Goal: Transaction & Acquisition: Download file/media

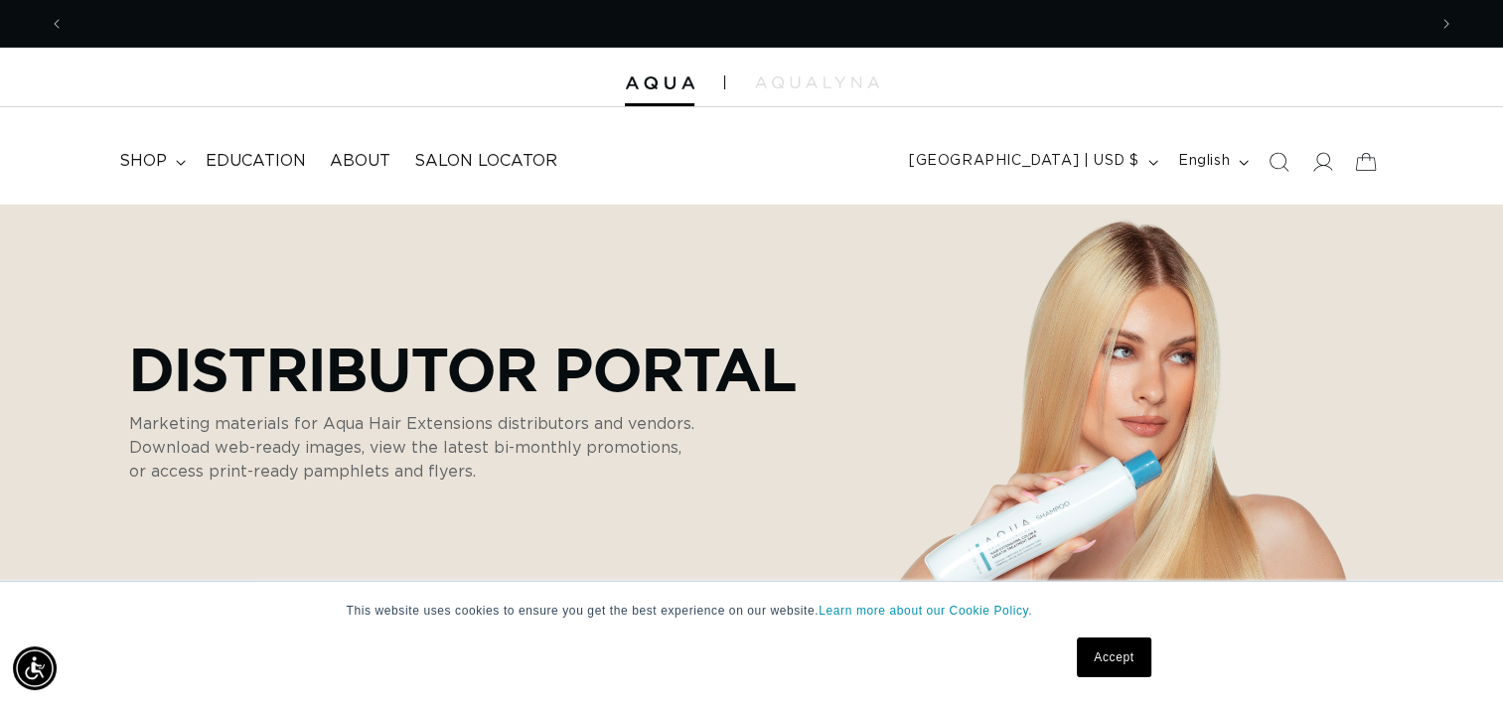
scroll to position [0, 2723]
click at [1099, 671] on link "Accept" at bounding box center [1114, 658] width 74 height 40
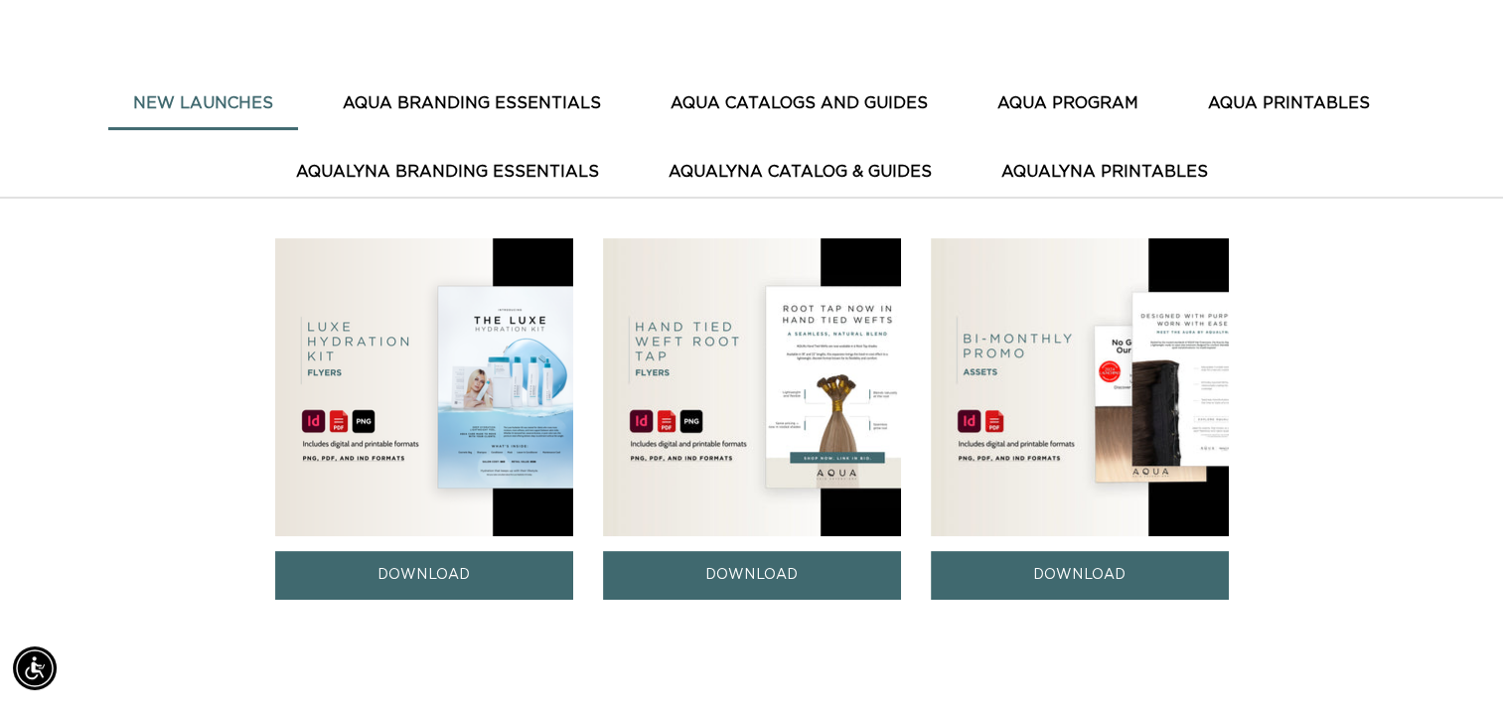
scroll to position [0, 1362]
click at [766, 92] on button "AQUA CATALOGS AND GUIDES" at bounding box center [799, 103] width 307 height 49
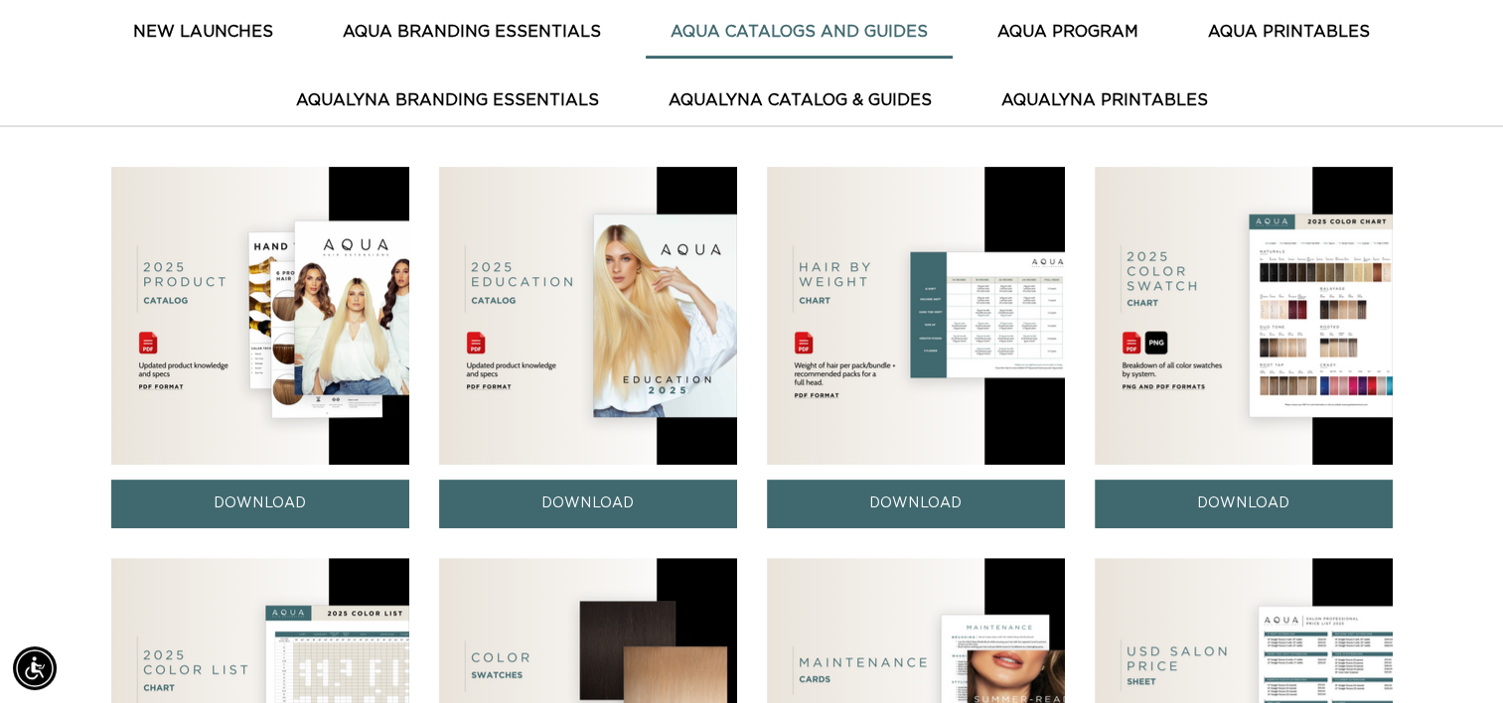
scroll to position [0, 2723]
click at [571, 508] on link "DOWNLOAD" at bounding box center [588, 504] width 298 height 49
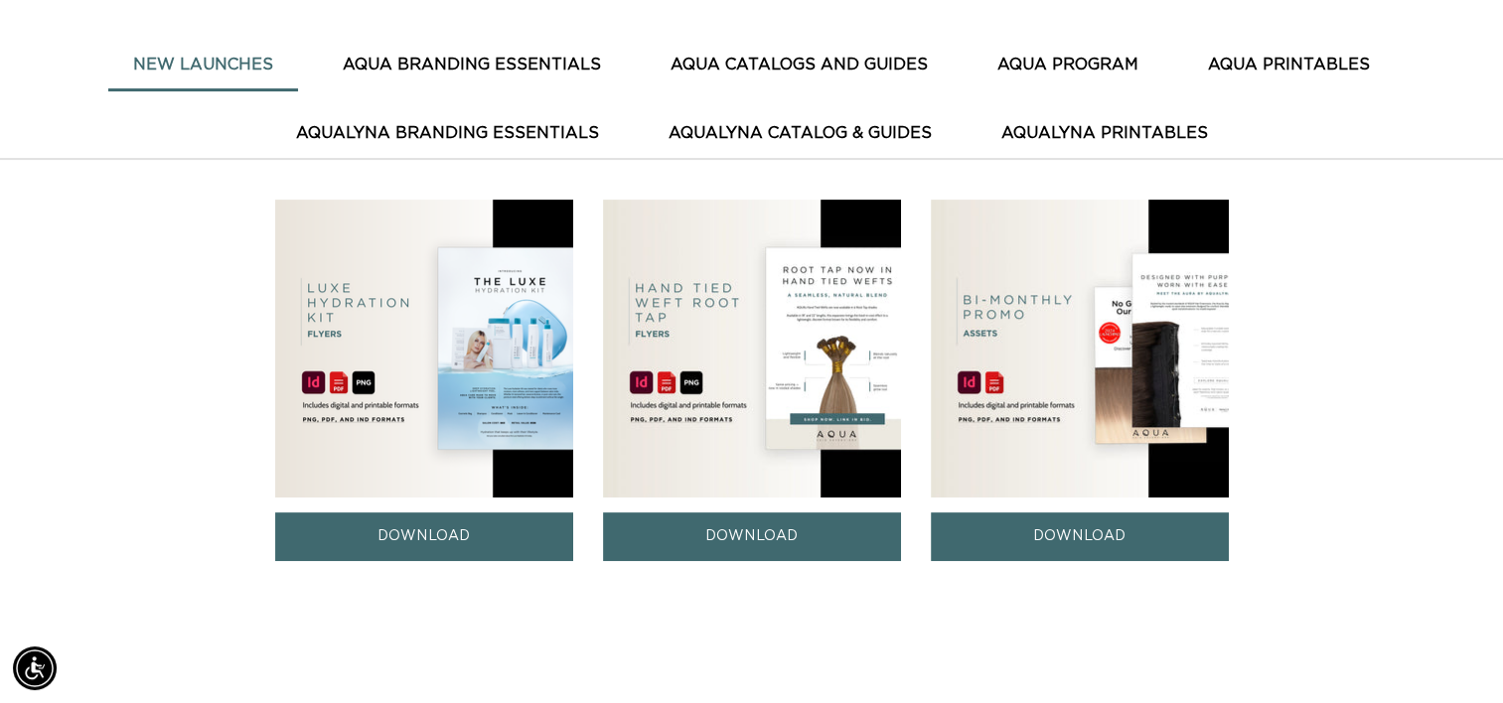
scroll to position [0, 2723]
click at [768, 48] on button "AQUA CATALOGS AND GUIDES" at bounding box center [799, 65] width 307 height 49
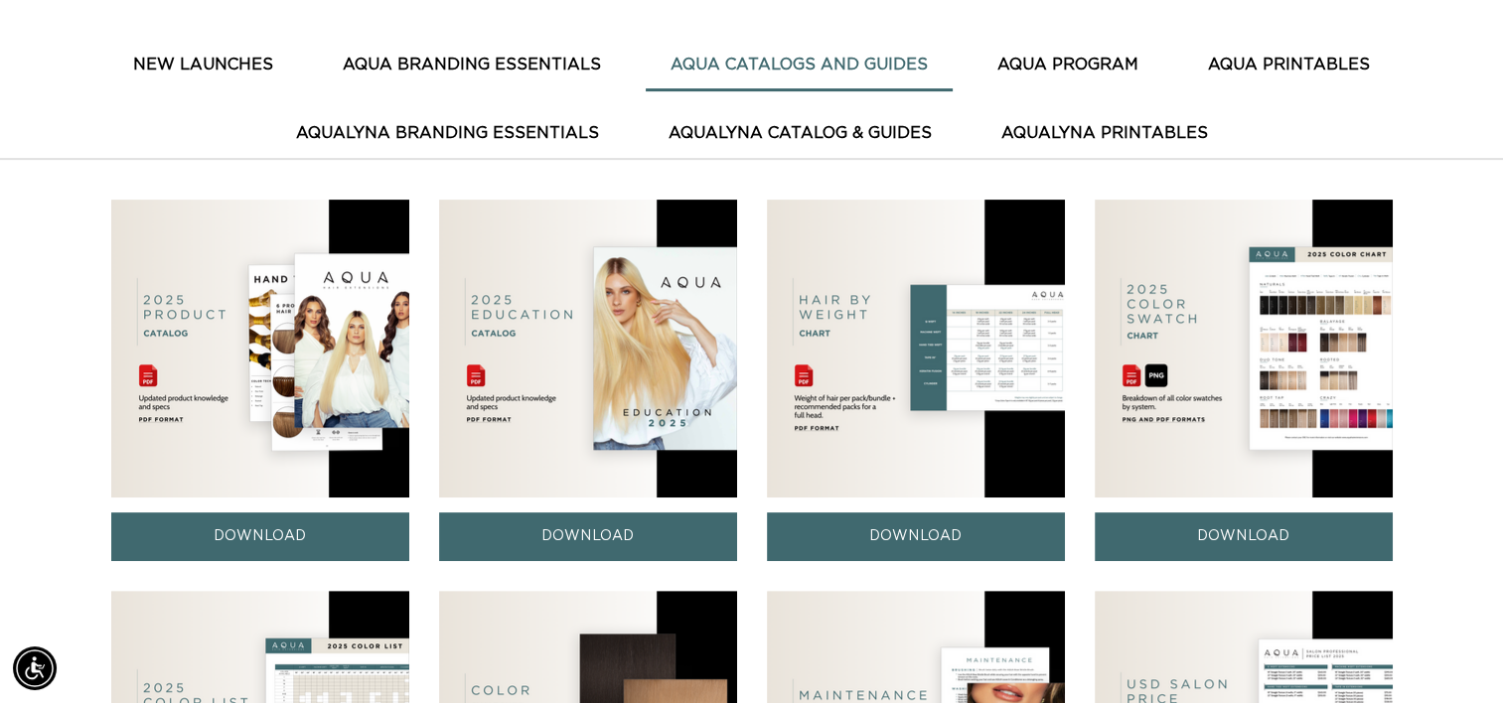
scroll to position [0, 0]
click at [249, 532] on link "DOWNLOAD" at bounding box center [260, 537] width 298 height 49
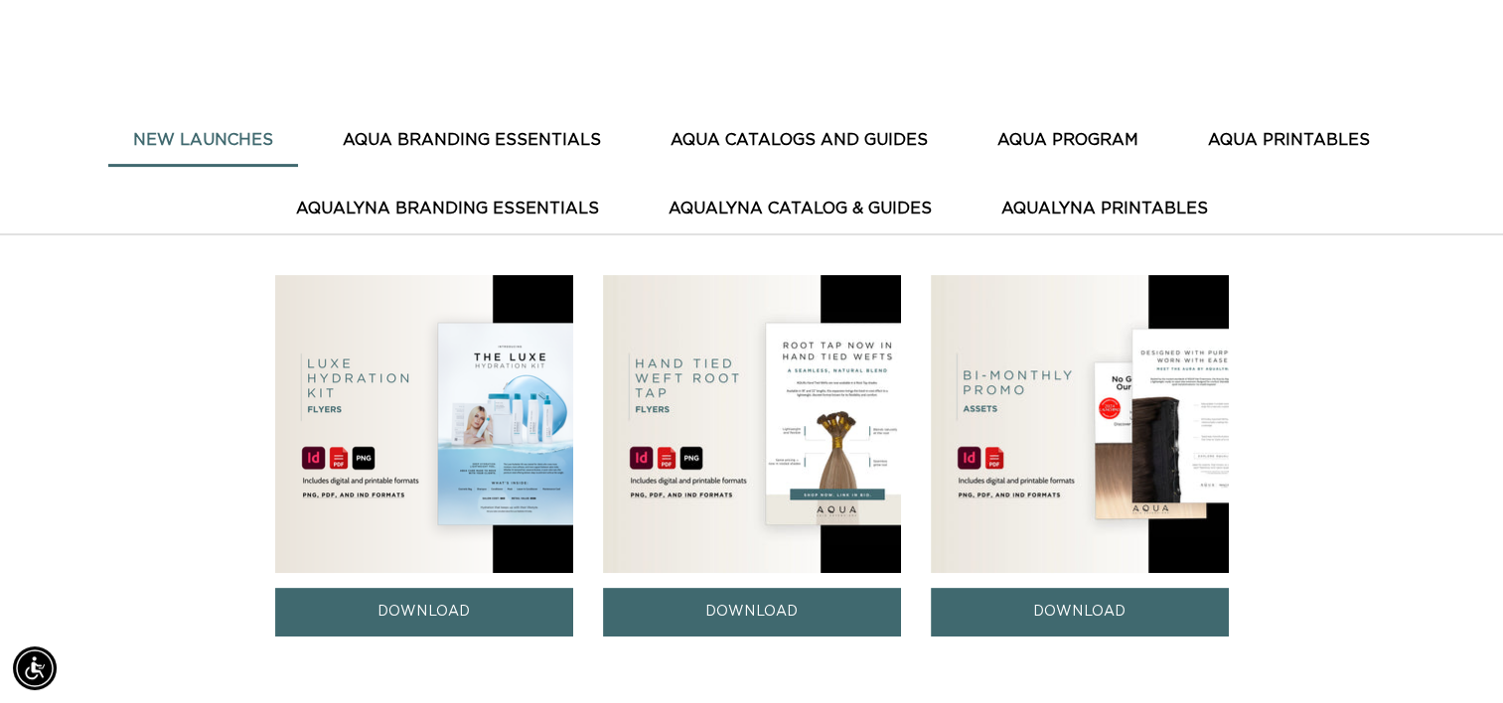
scroll to position [0, 2723]
click at [1052, 134] on button "AQUA PROGRAM" at bounding box center [1068, 140] width 191 height 49
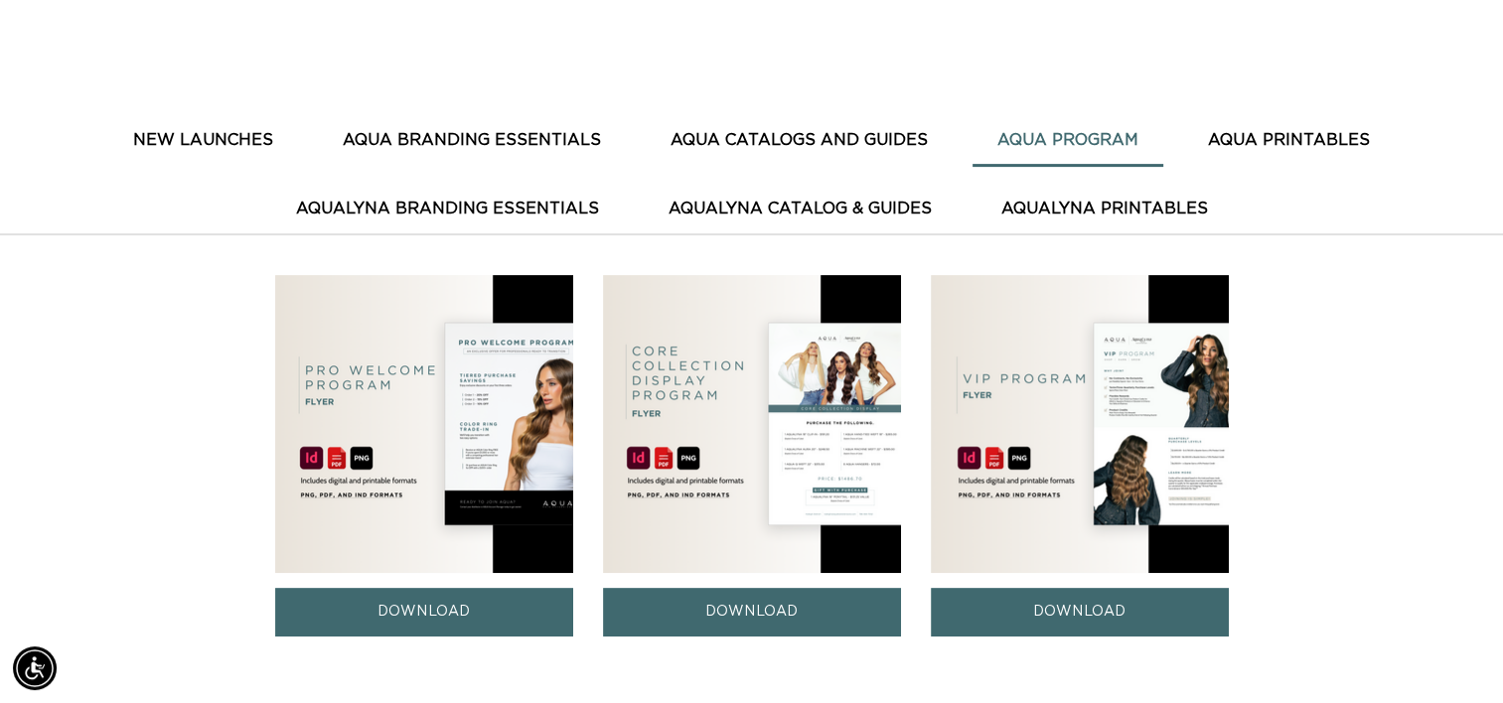
scroll to position [0, 1362]
click at [1050, 425] on img at bounding box center [1080, 424] width 298 height 298
click at [1076, 612] on link "DOWNLOAD" at bounding box center [1080, 612] width 298 height 49
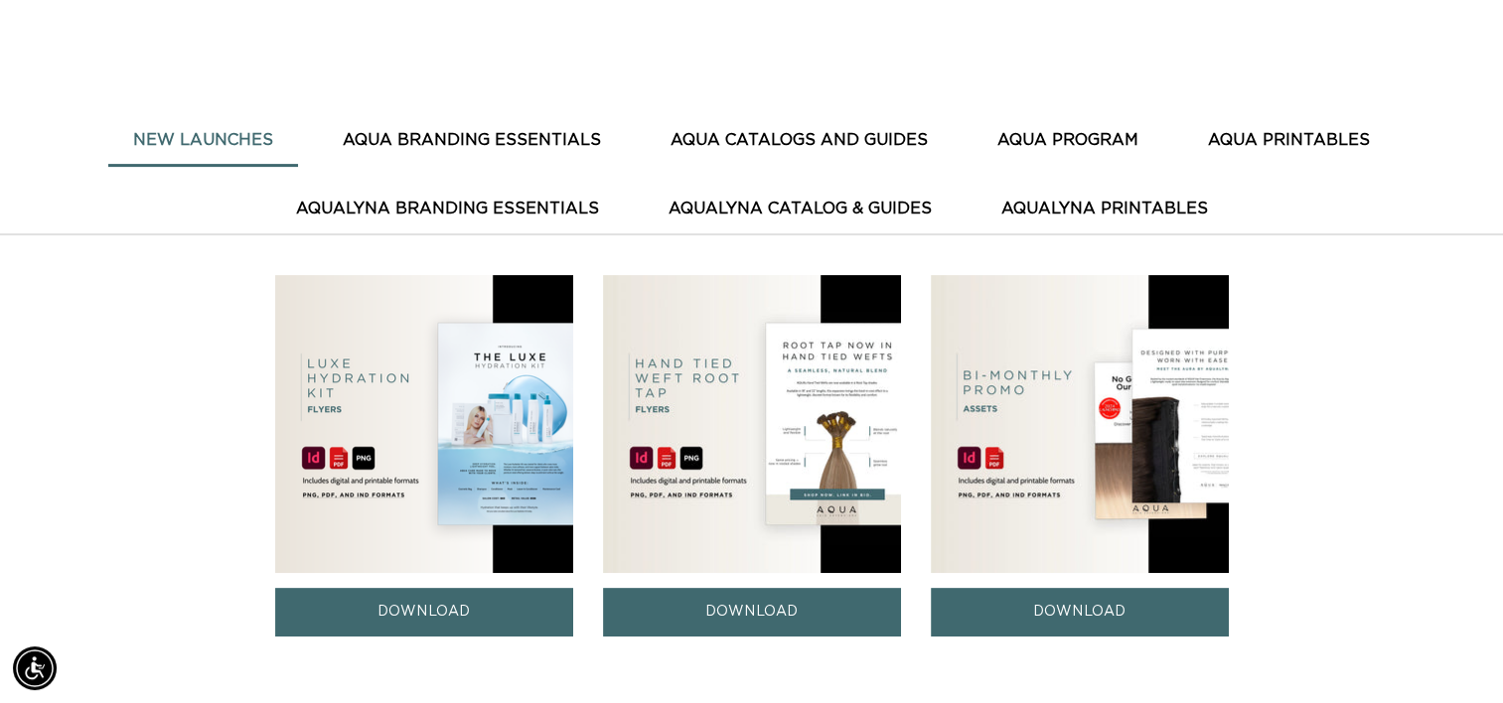
scroll to position [0, 1362]
click at [1283, 131] on button "AQUA PRINTABLES" at bounding box center [1289, 140] width 212 height 49
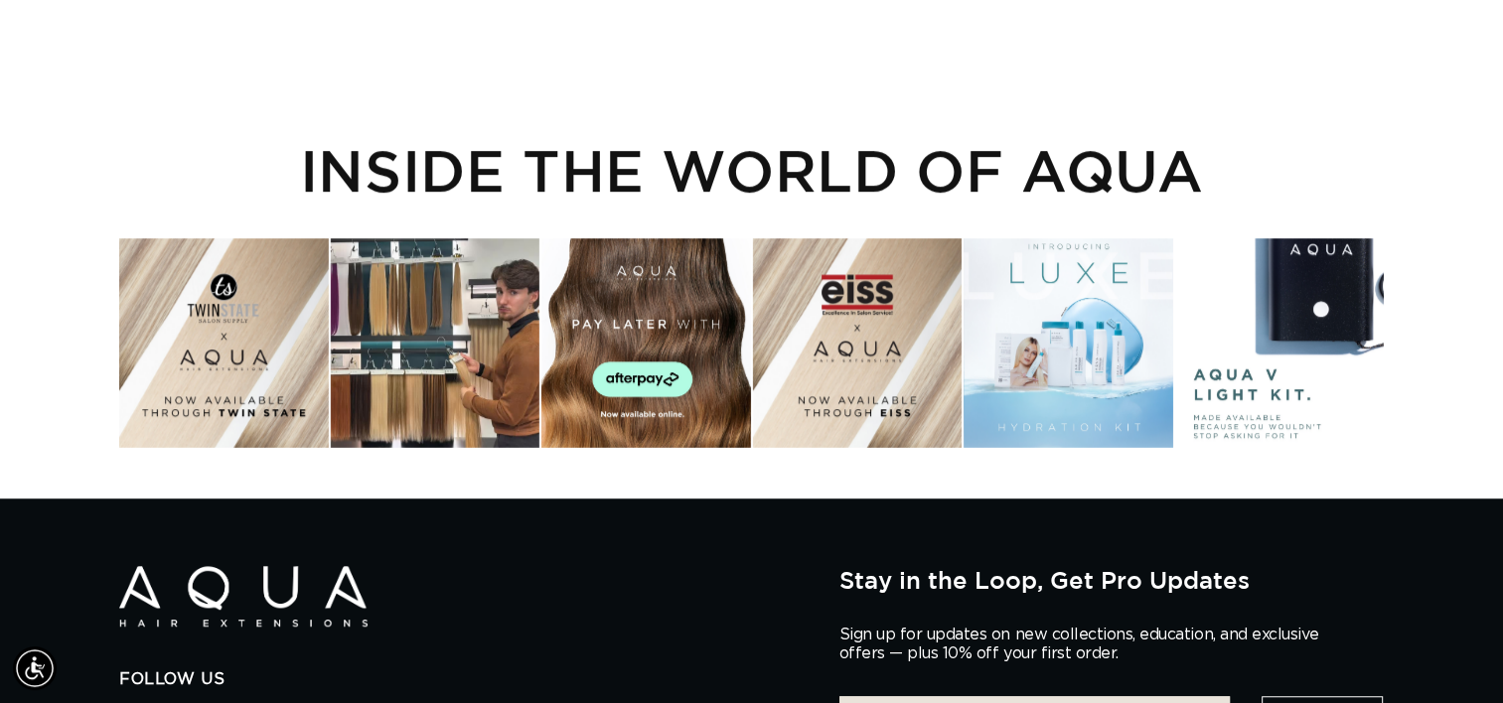
click at [627, 362] on div "Instagram post opens in a popup" at bounding box center [645, 342] width 209 height 209
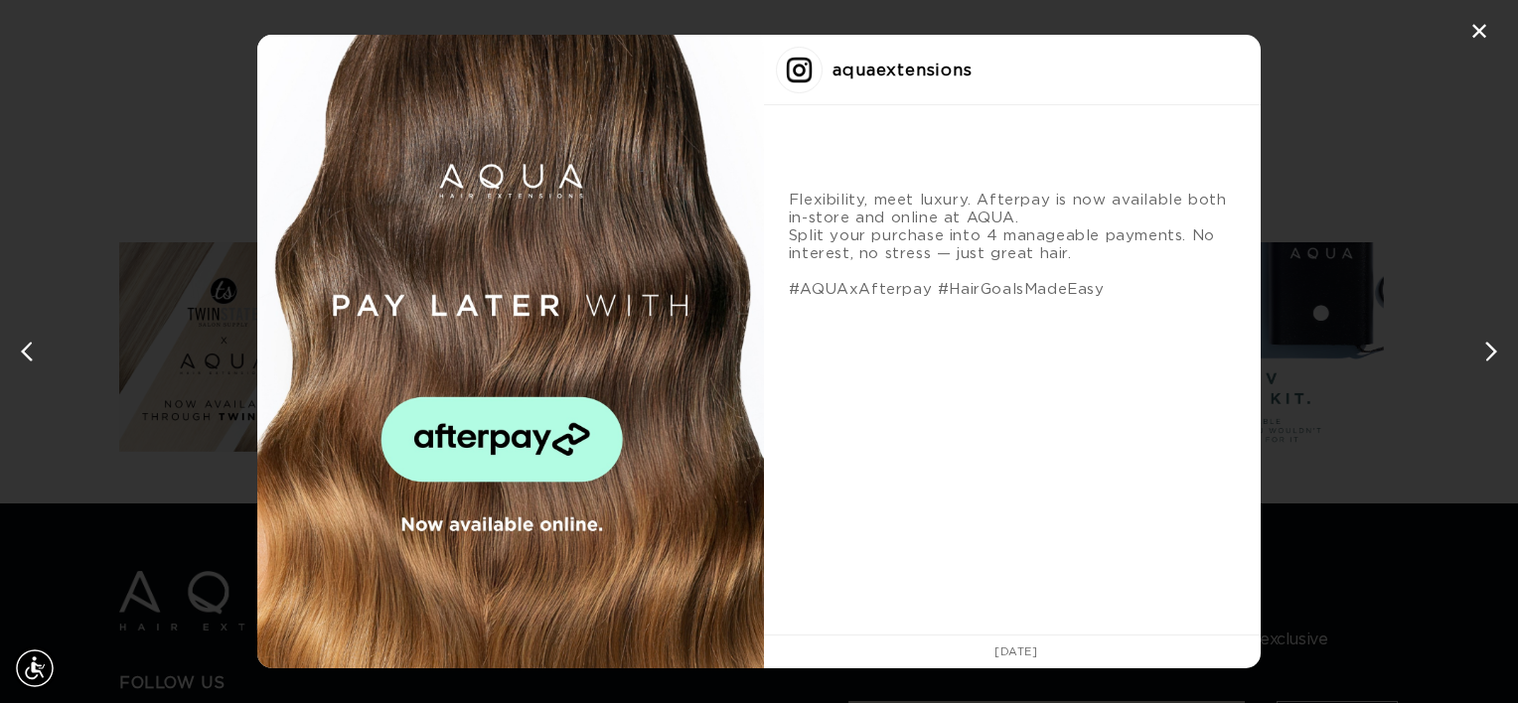
scroll to position [0, 2754]
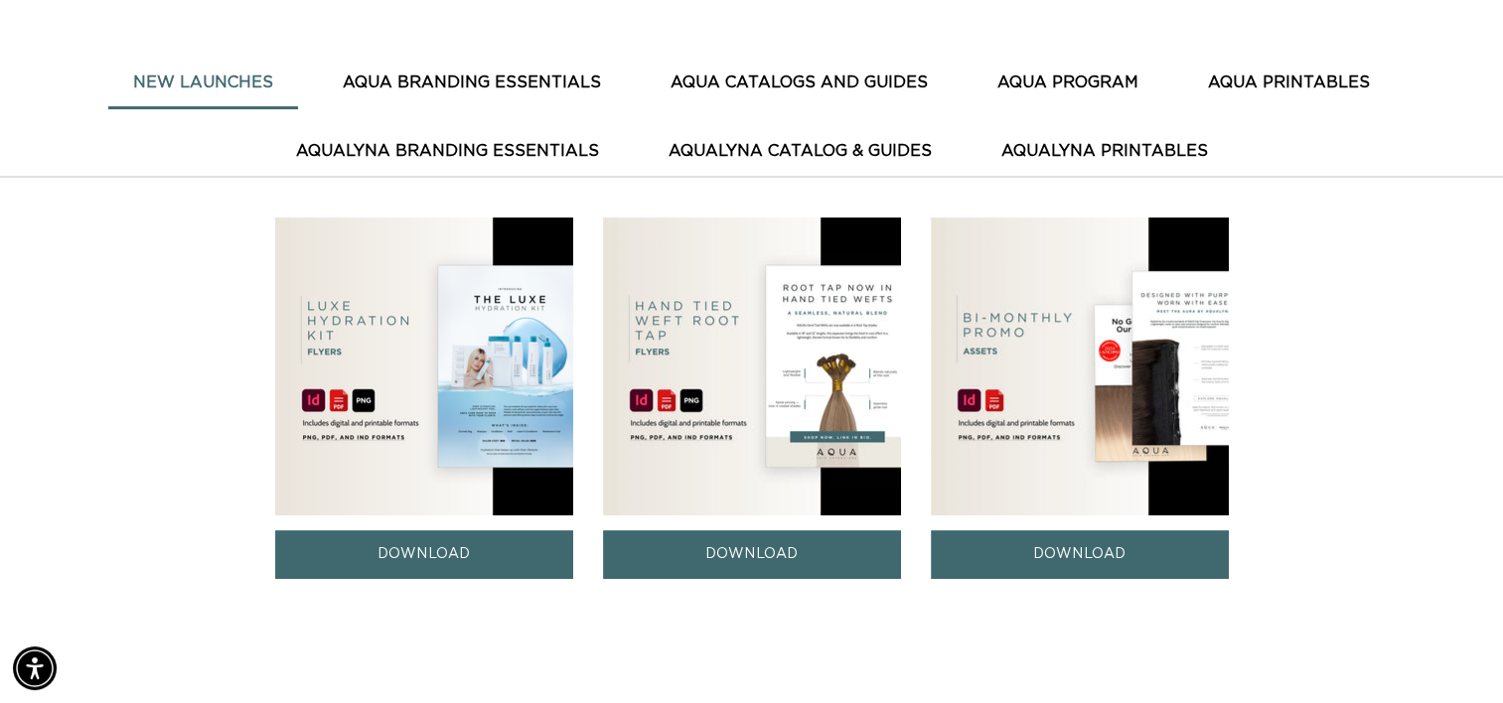
scroll to position [0, 2723]
click at [787, 78] on button "AQUA CATALOGS AND GUIDES" at bounding box center [799, 83] width 307 height 49
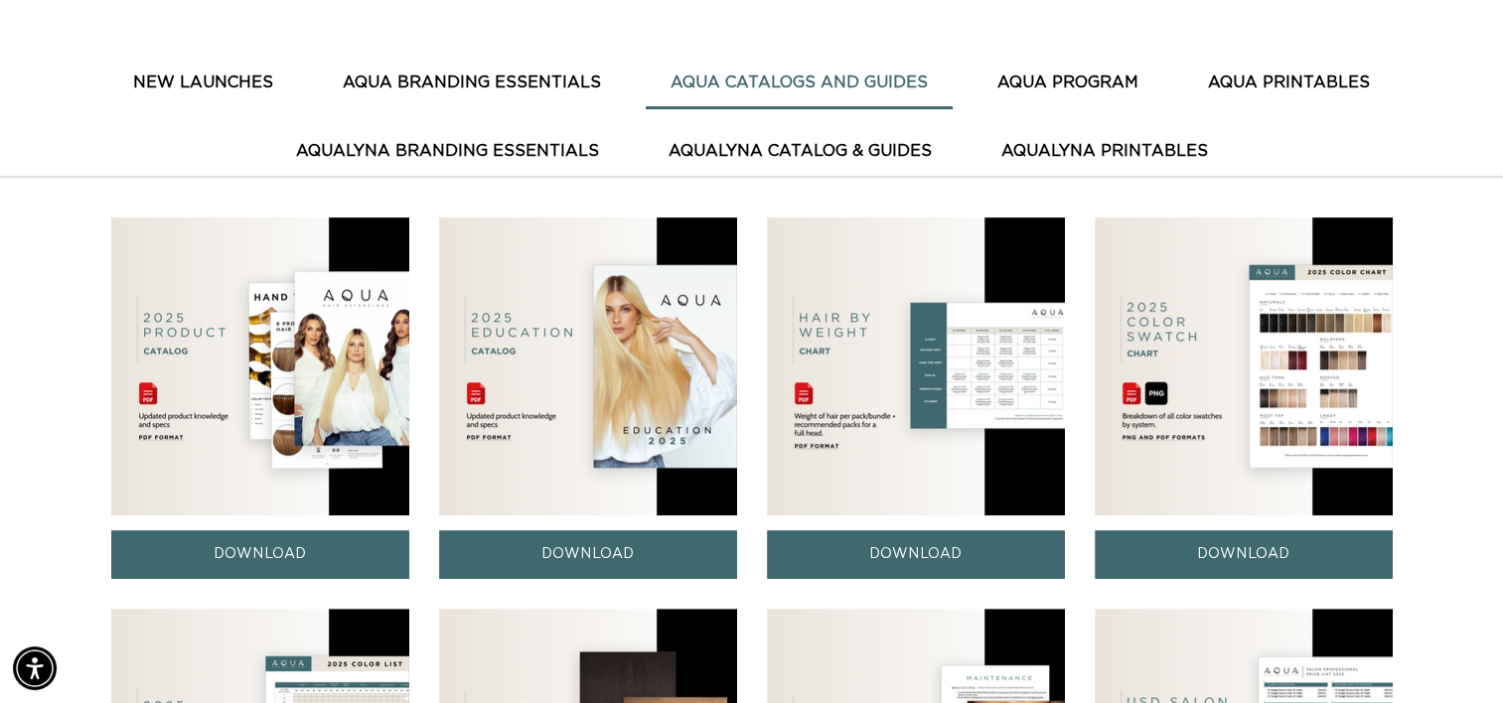
scroll to position [0, 1362]
click at [905, 549] on link "DOWNLOAD" at bounding box center [916, 555] width 298 height 49
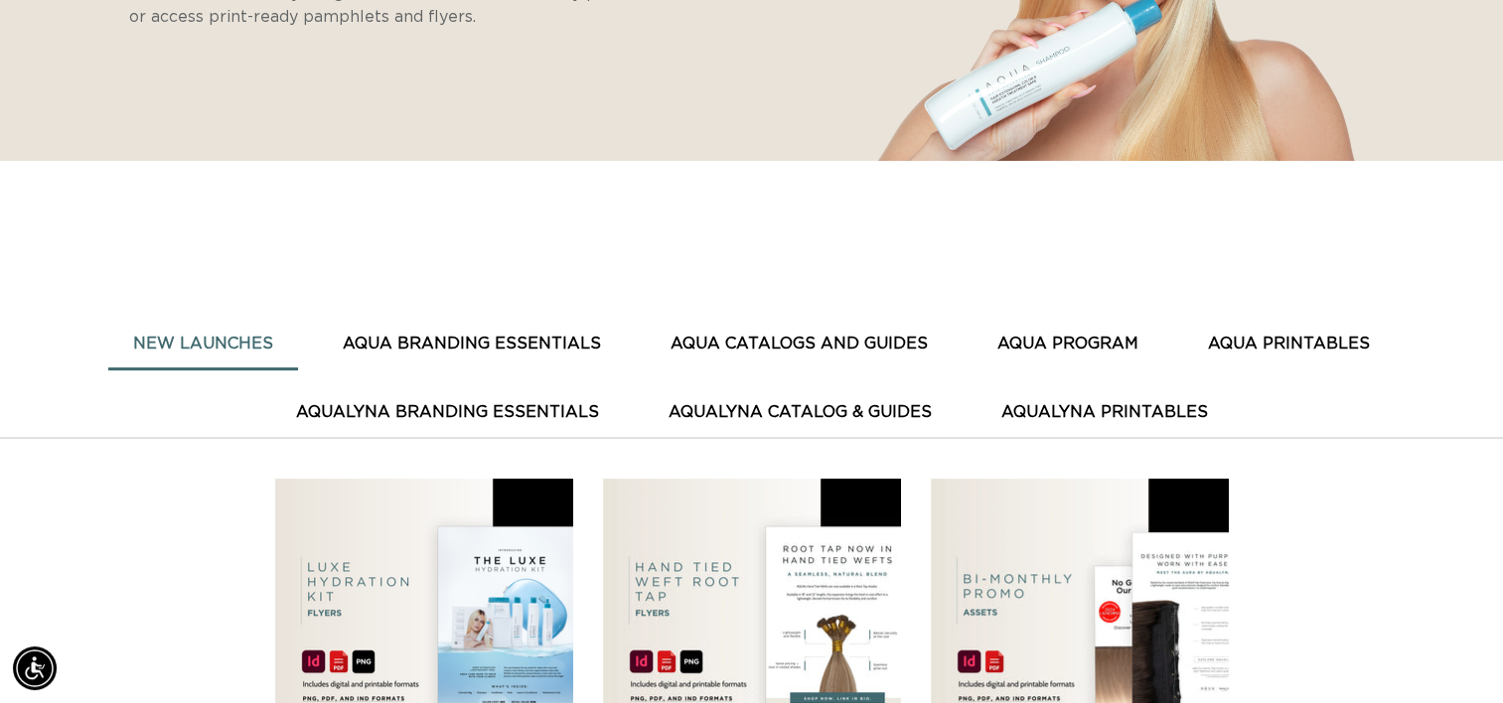
scroll to position [468, 0]
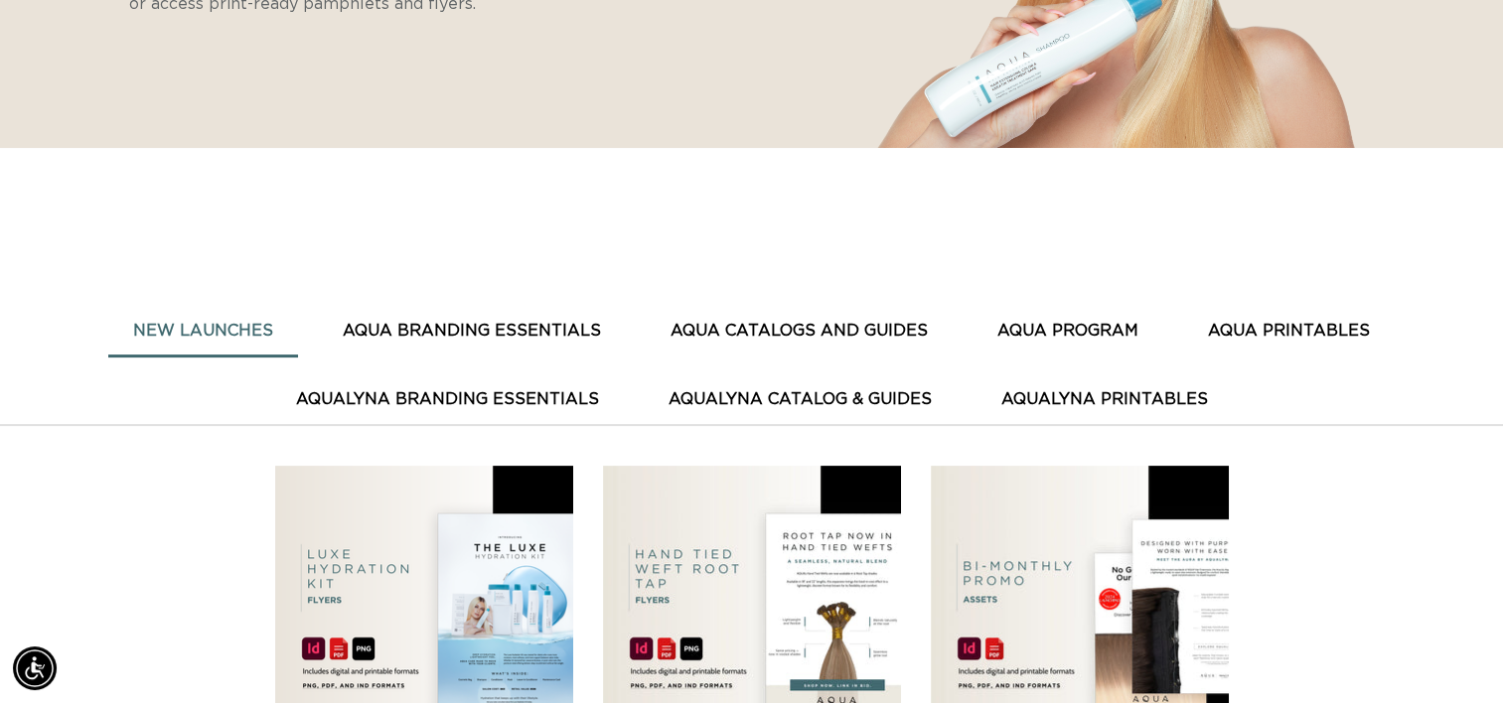
click at [775, 318] on button "AQUA CATALOGS AND GUIDES" at bounding box center [799, 331] width 307 height 49
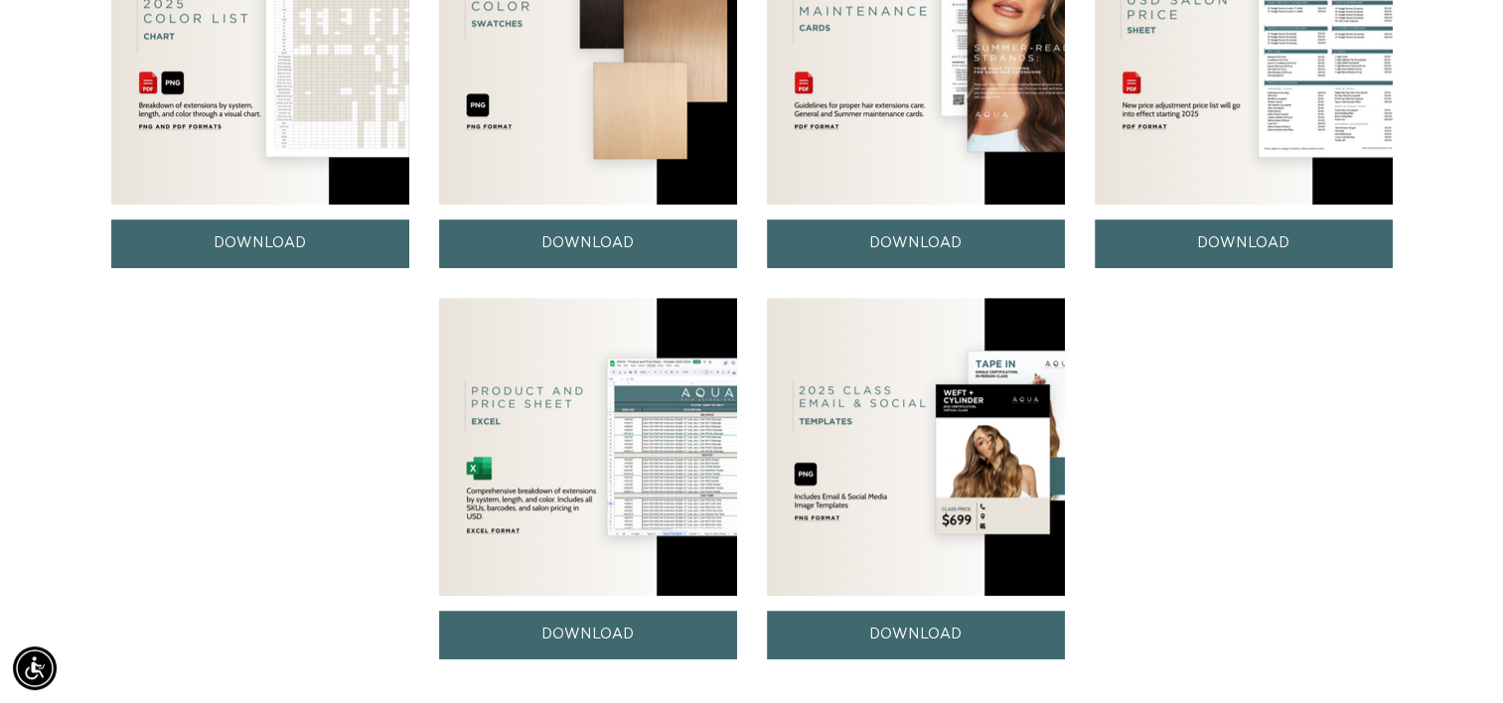
scroll to position [0, 2723]
click at [569, 624] on link "DOWNLOAD" at bounding box center [588, 635] width 298 height 49
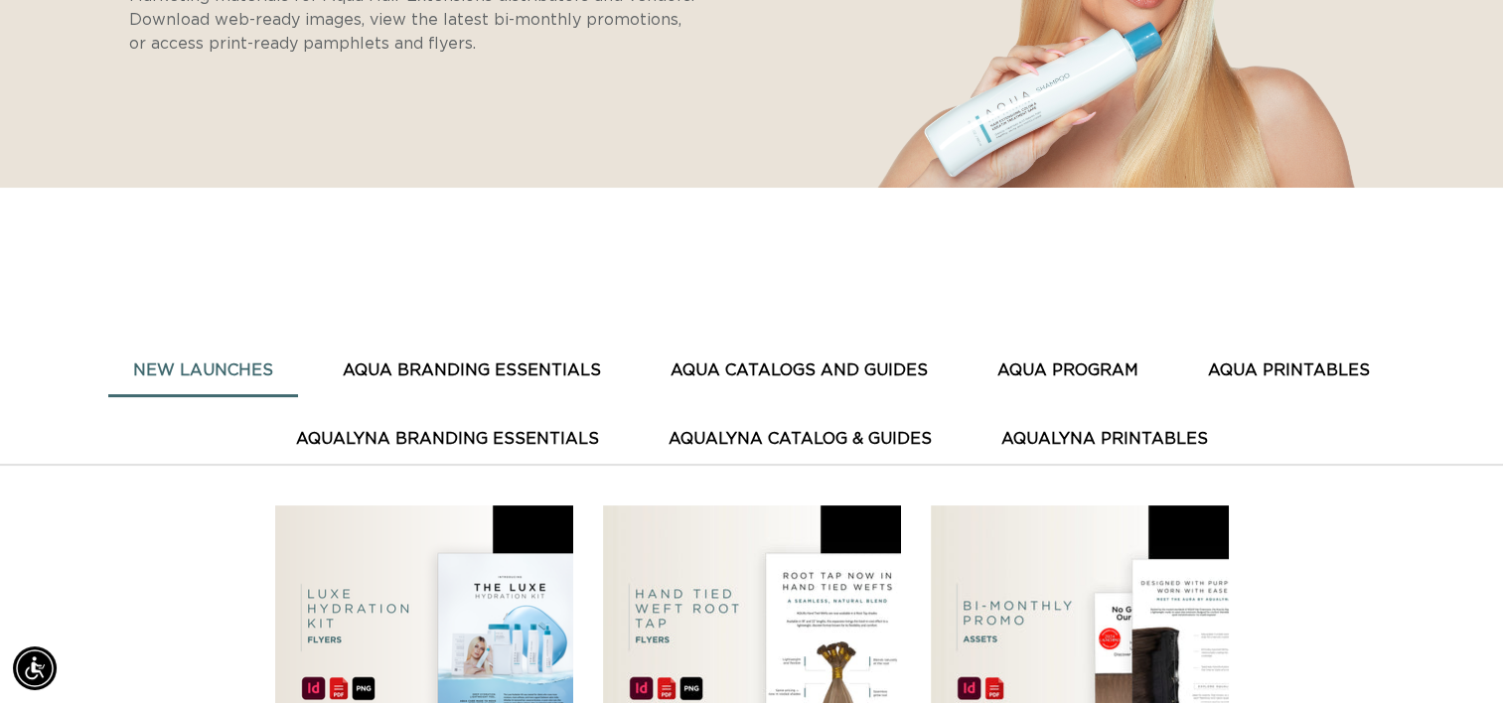
scroll to position [432, 0]
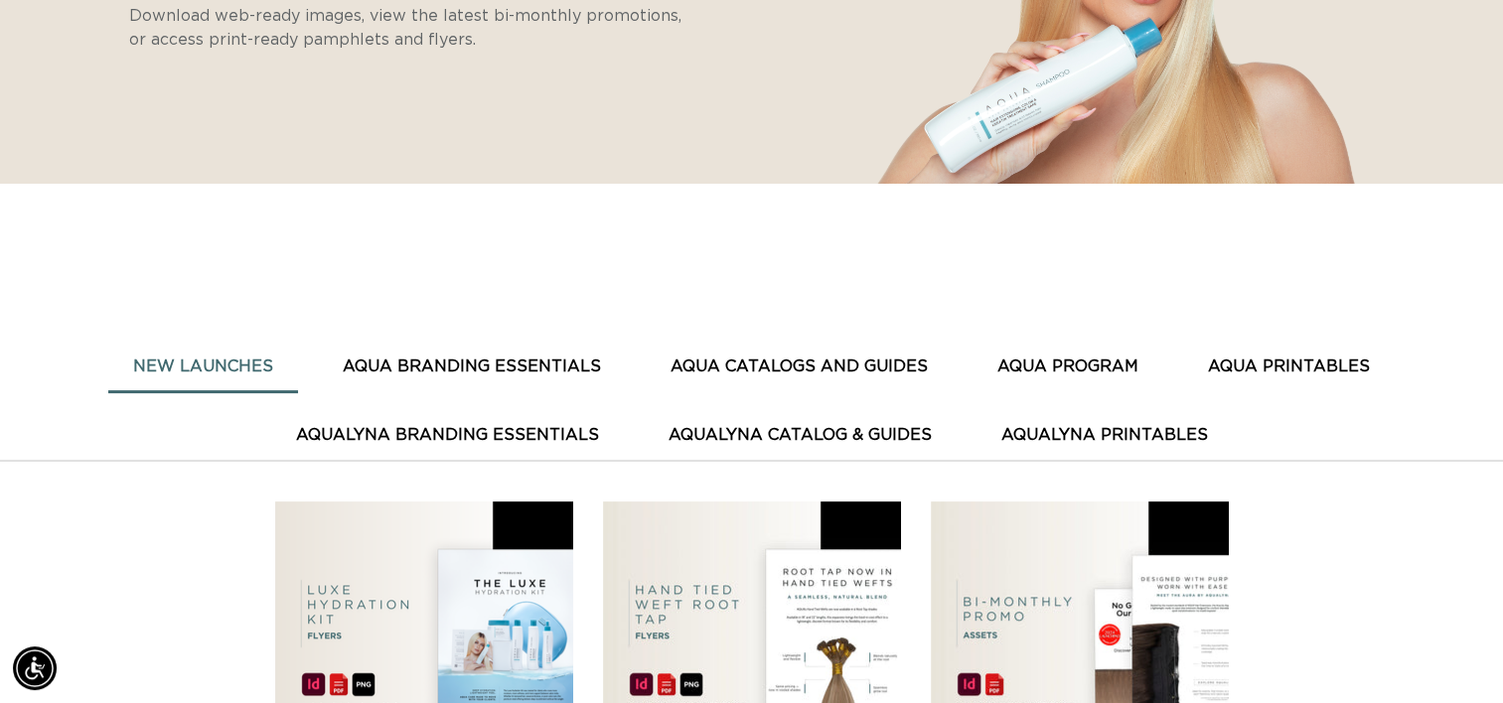
click at [769, 359] on button "AQUA CATALOGS AND GUIDES" at bounding box center [799, 367] width 307 height 49
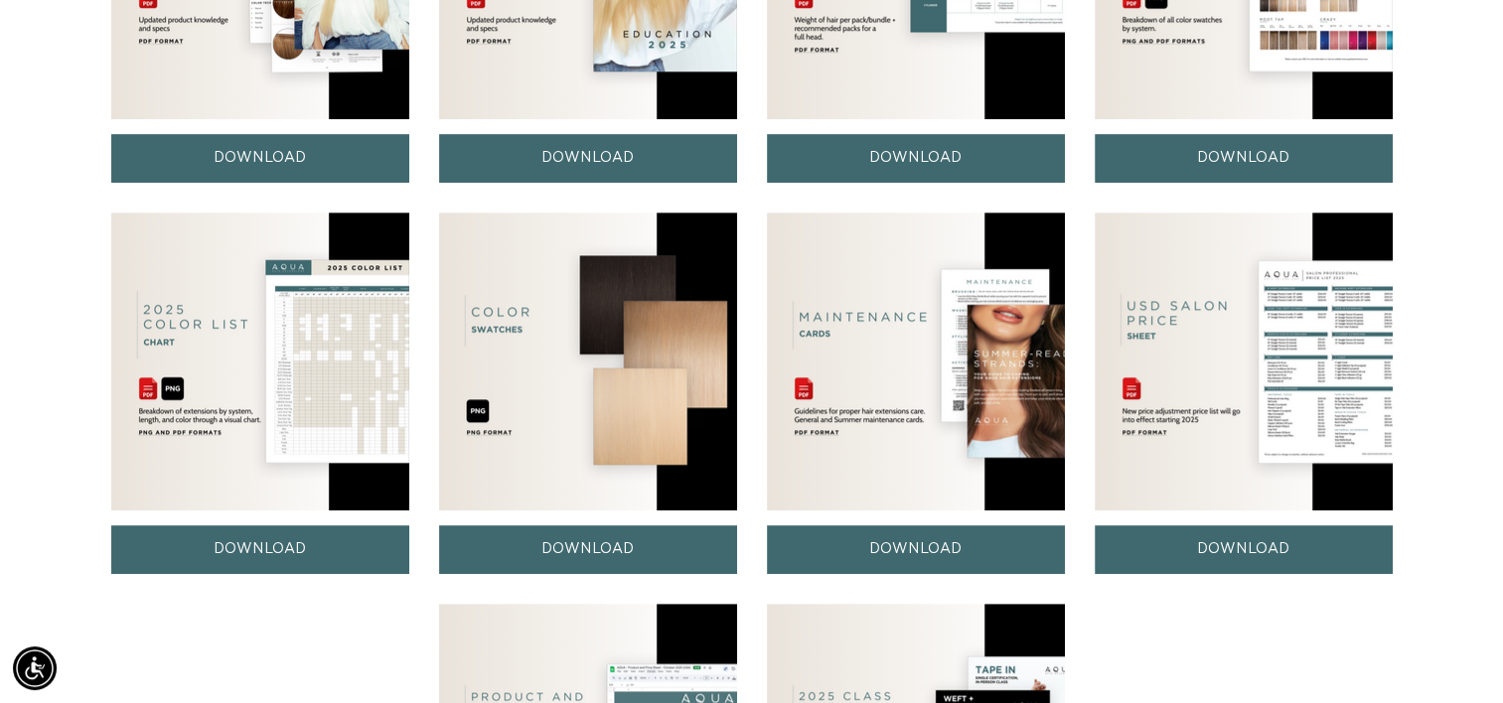
scroll to position [0, 2723]
click at [1225, 537] on link "DOWNLOAD" at bounding box center [1244, 550] width 298 height 49
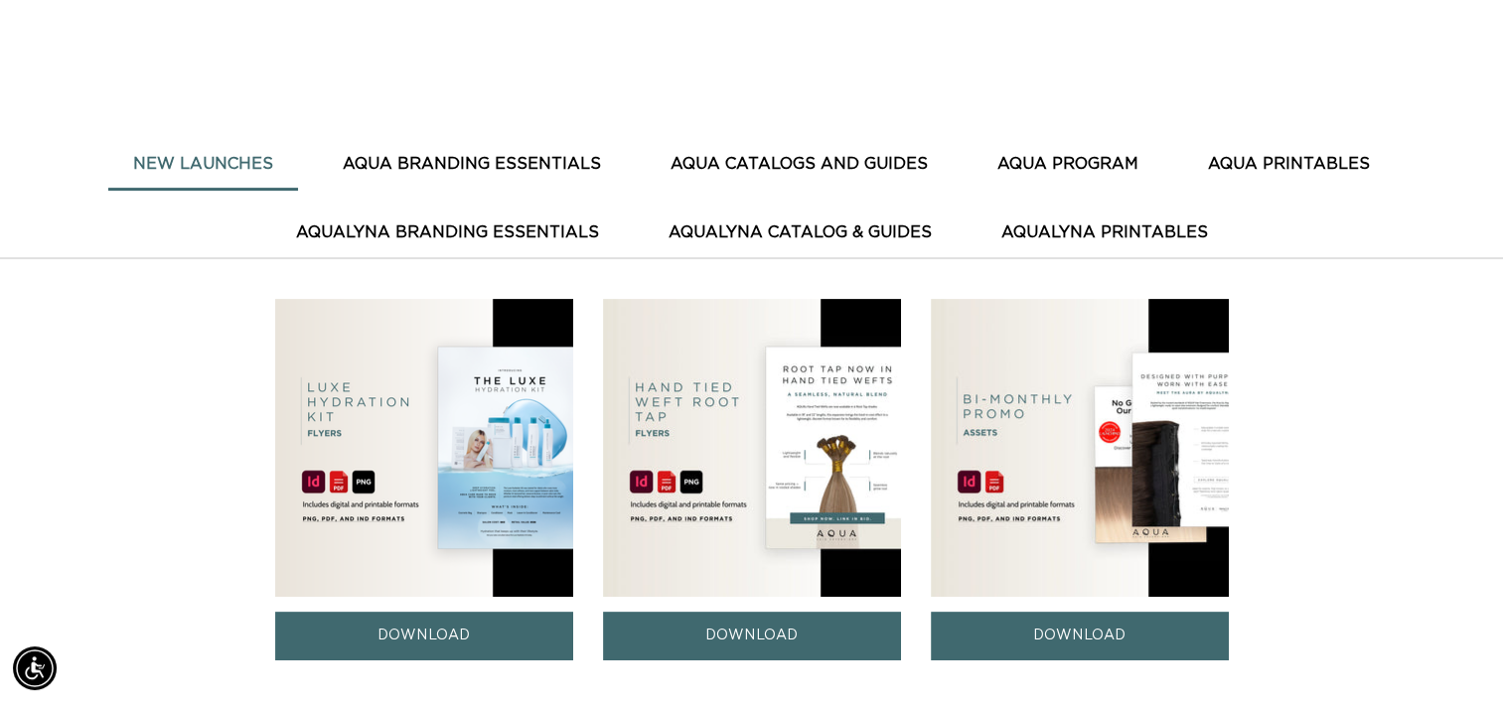
scroll to position [656, 0]
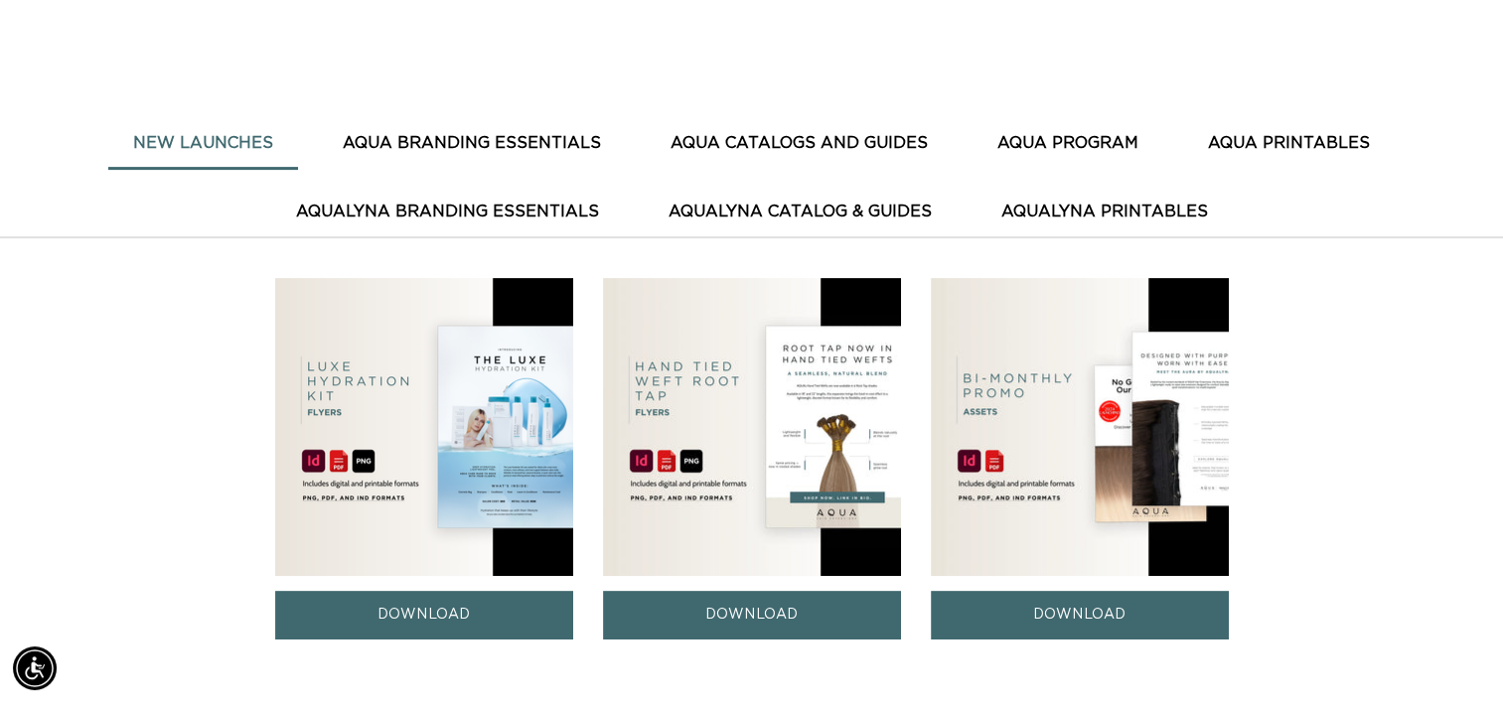
click at [774, 142] on button "AQUA CATALOGS AND GUIDES" at bounding box center [799, 143] width 307 height 49
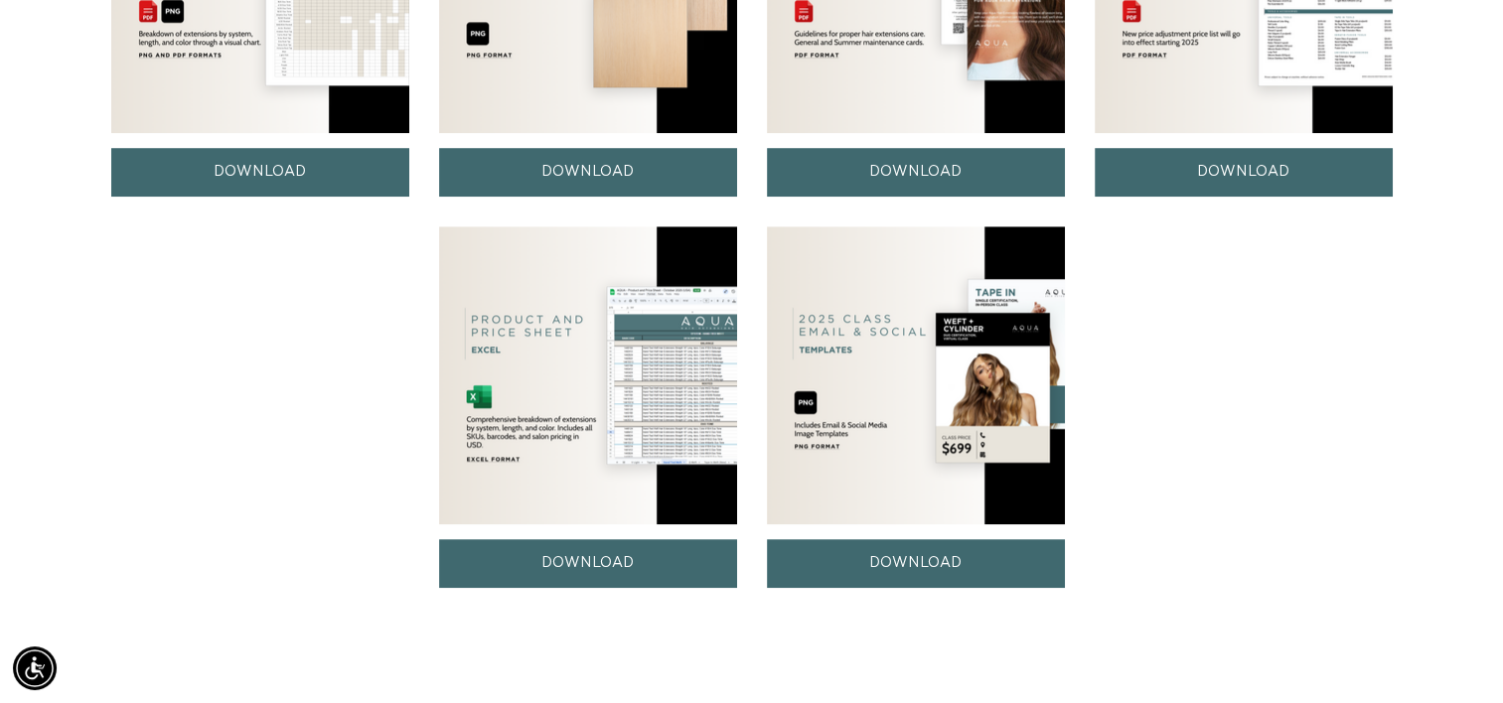
scroll to position [1505, 0]
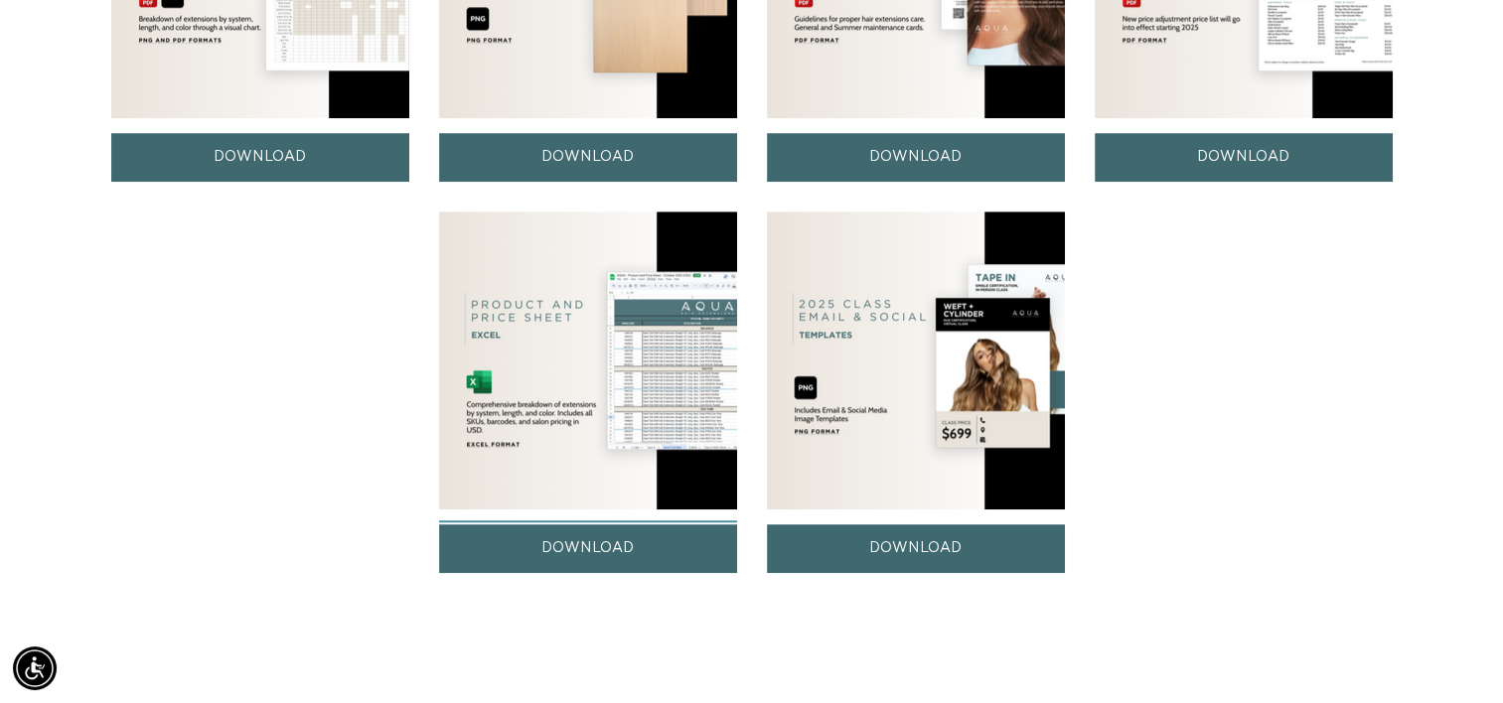
click at [576, 544] on link "DOWNLOAD" at bounding box center [588, 549] width 298 height 49
